Goal: Task Accomplishment & Management: Manage account settings

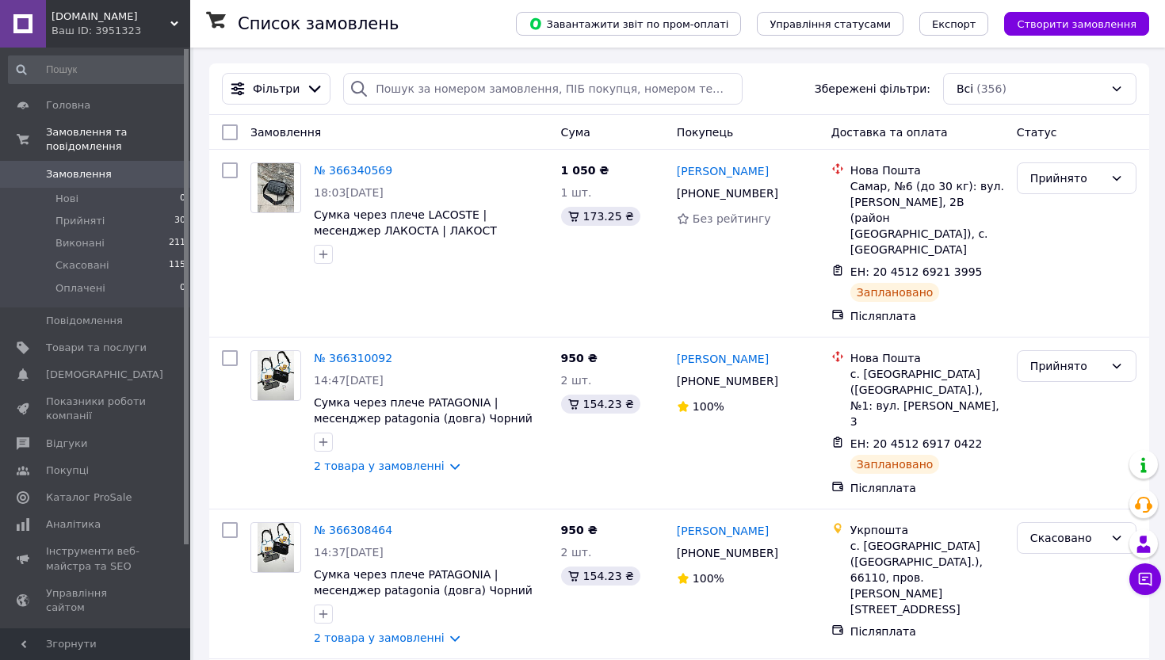
click at [168, 25] on div "Ваш ID: 3951323" at bounding box center [120, 31] width 139 height 14
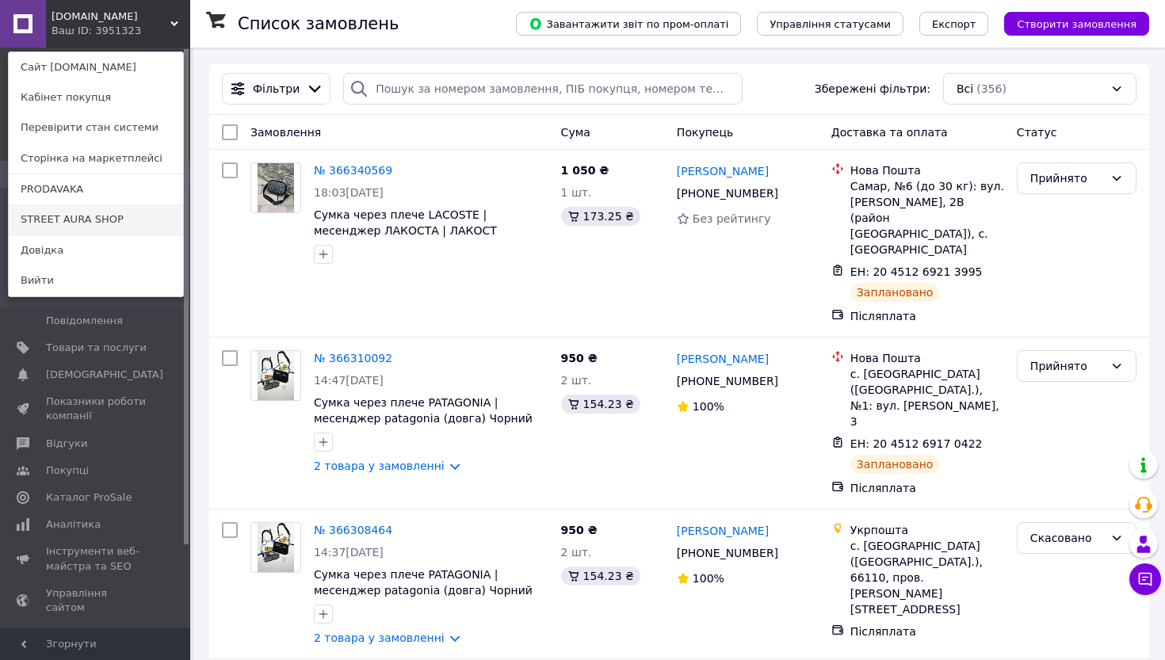
click at [108, 216] on link "STREET AURA SHOP" at bounding box center [96, 219] width 174 height 30
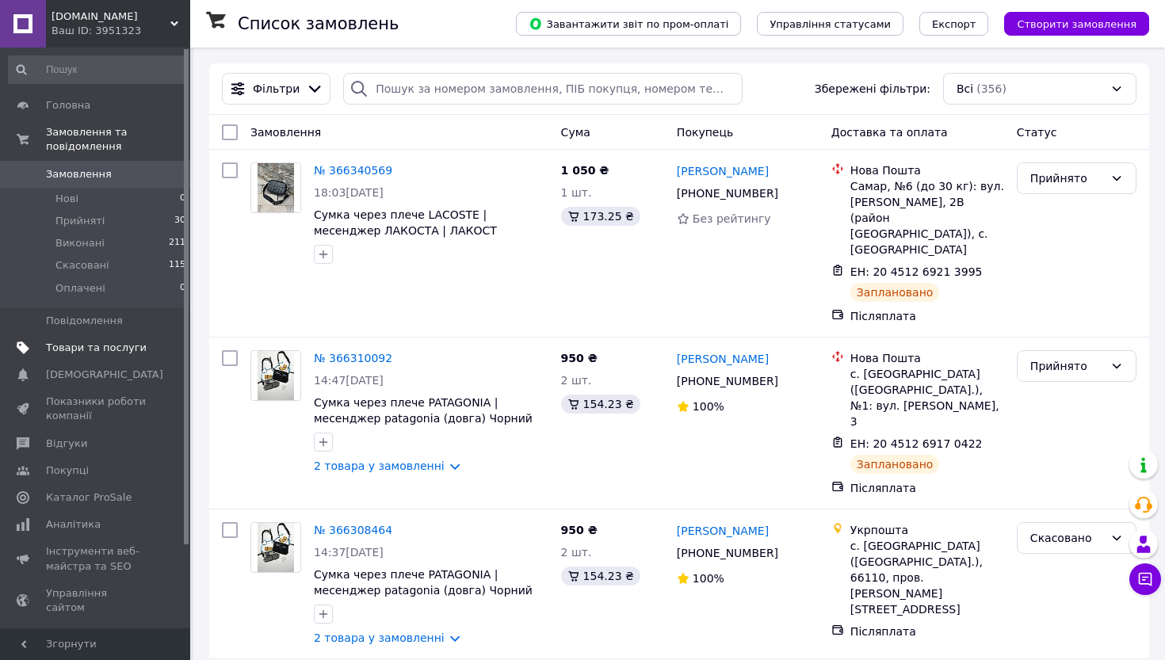
click at [91, 353] on span "Товари та послуги" at bounding box center [96, 348] width 101 height 14
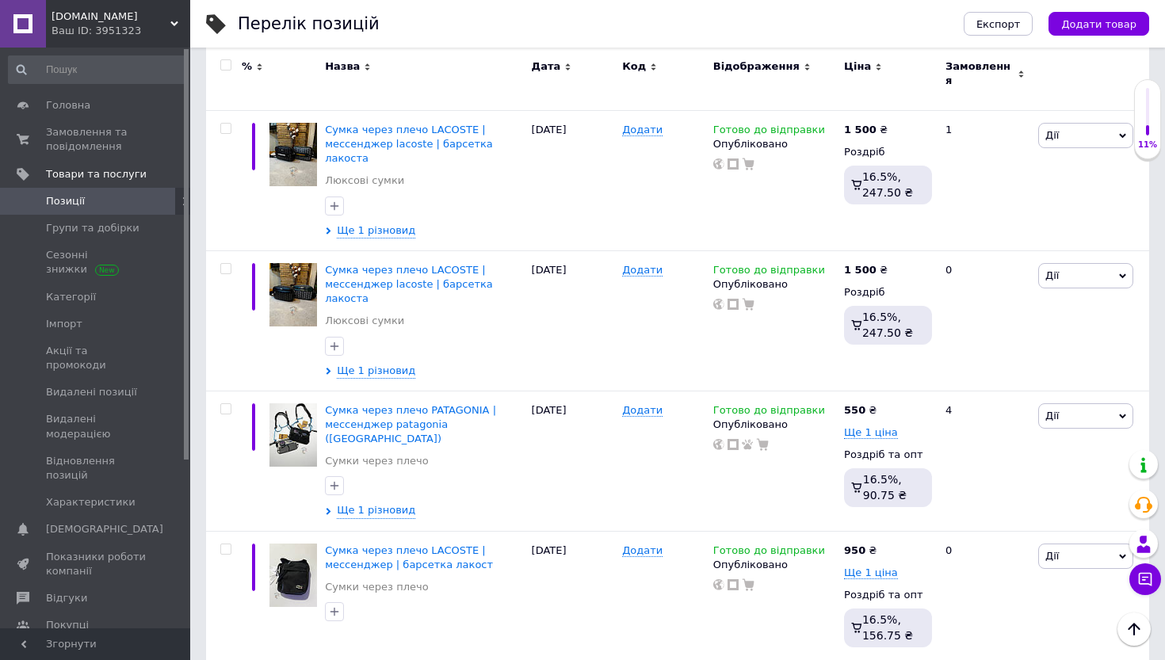
scroll to position [12395, 0]
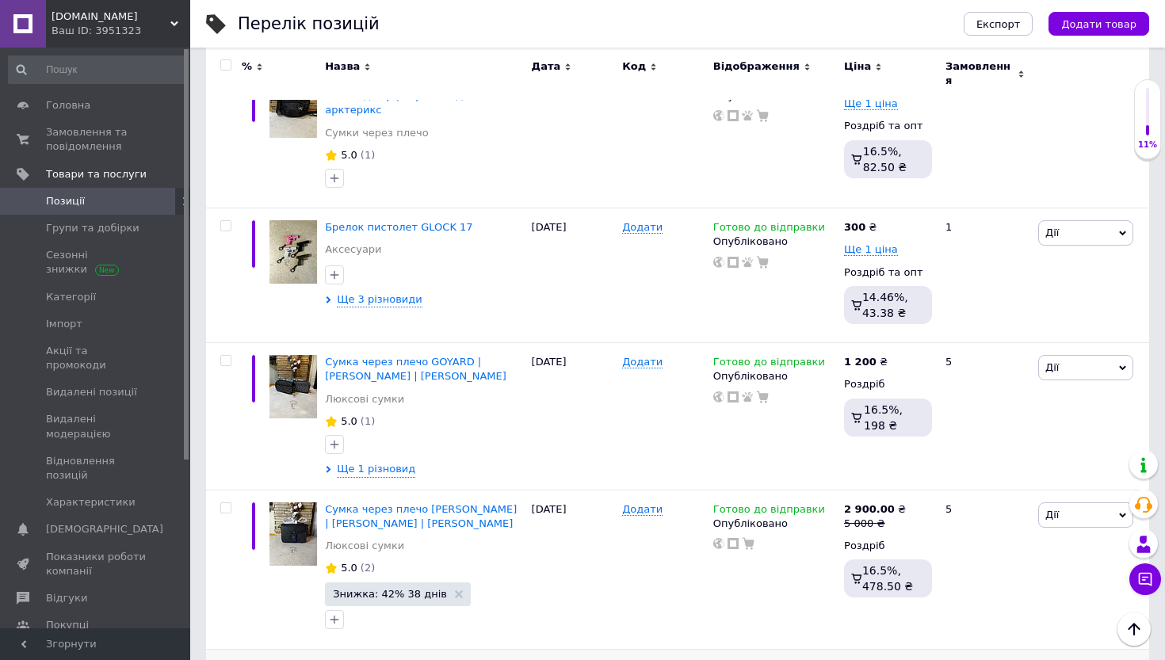
scroll to position [11792, 0]
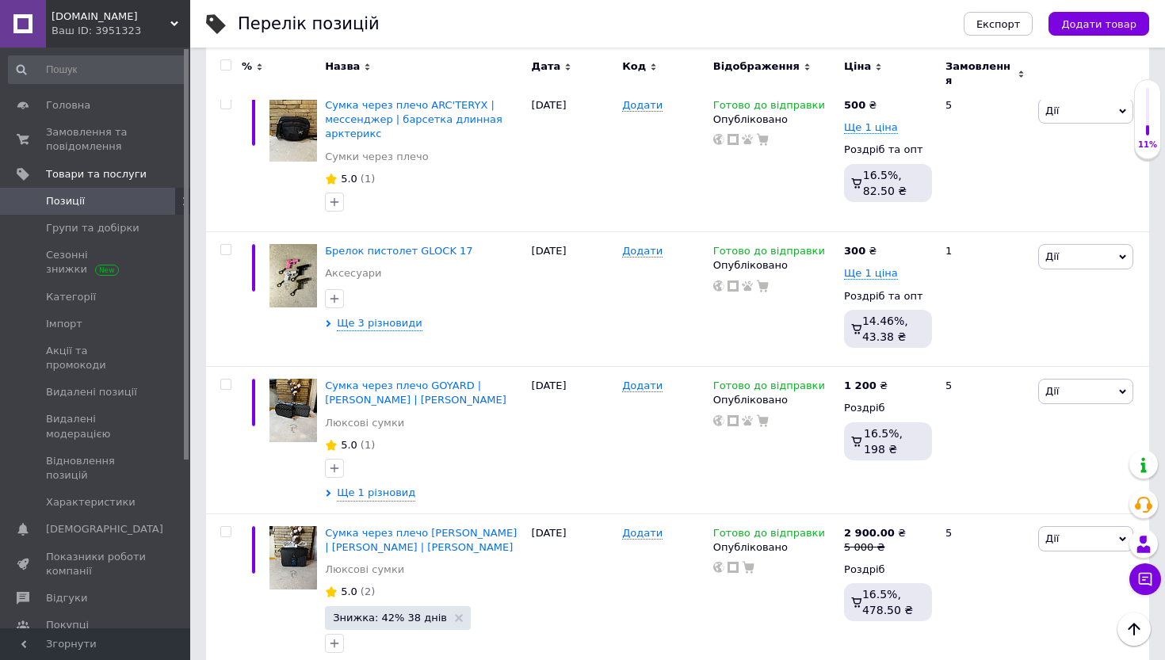
click at [108, 36] on div "Ваш ID: 3951323" at bounding box center [120, 31] width 139 height 14
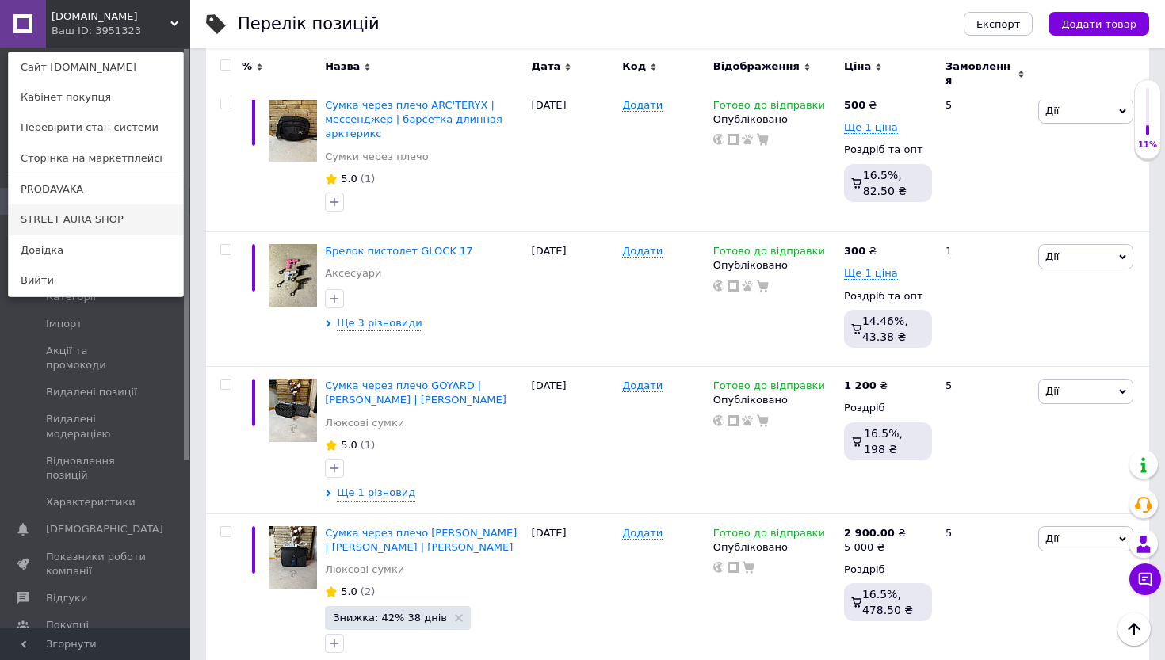
click at [111, 216] on link "STREET AURA SHOP" at bounding box center [96, 219] width 174 height 30
